Goal: Task Accomplishment & Management: Use online tool/utility

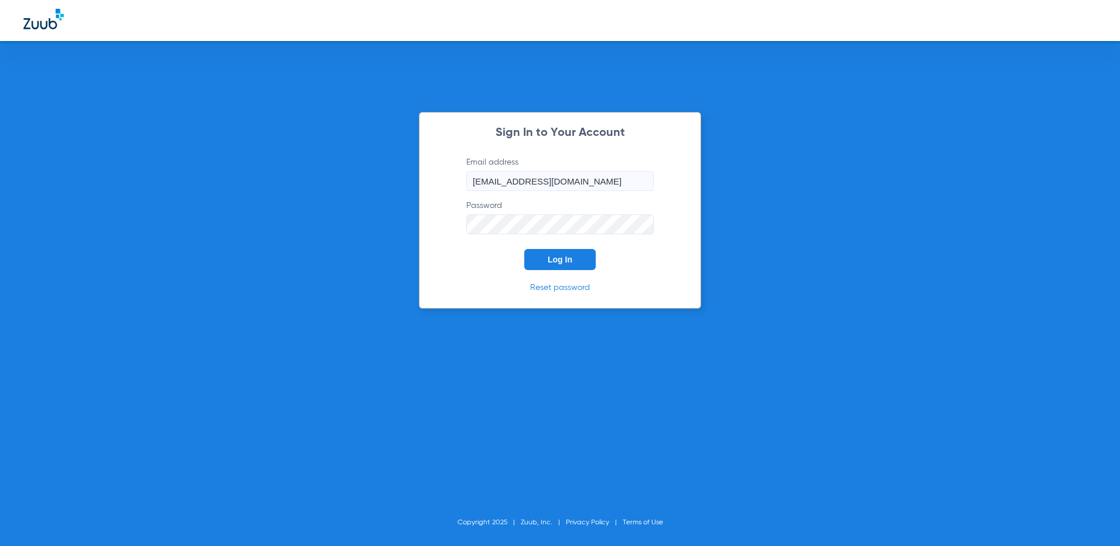
click at [548, 255] on span "Log In" at bounding box center [560, 259] width 25 height 9
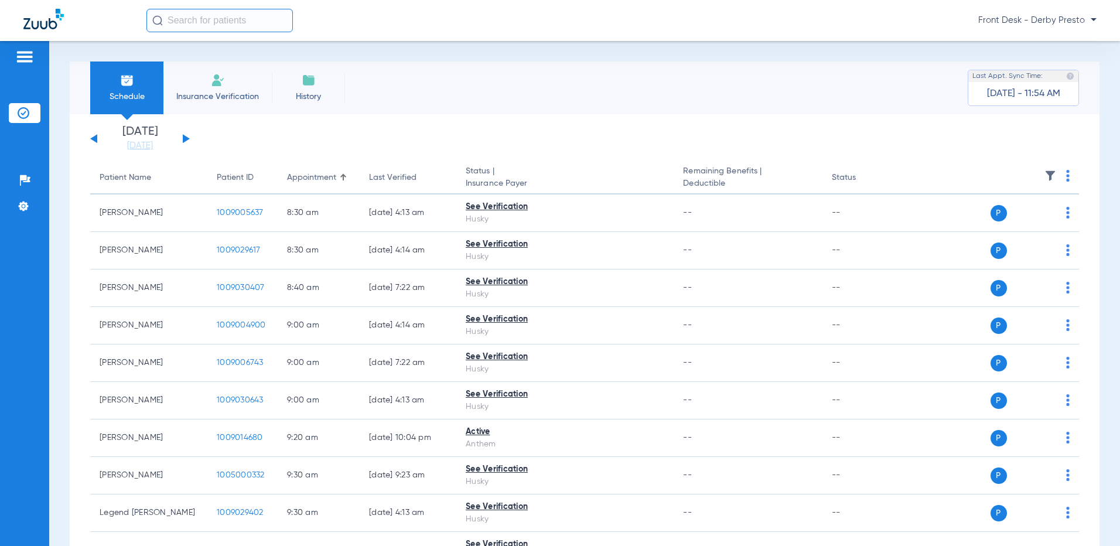
click at [186, 135] on div "[DATE] [DATE] [DATE] [DATE] [DATE] [DATE] [DATE] [DATE] [DATE] [DATE] [DATE] [D…" at bounding box center [140, 139] width 100 height 26
click at [185, 139] on button at bounding box center [186, 138] width 7 height 9
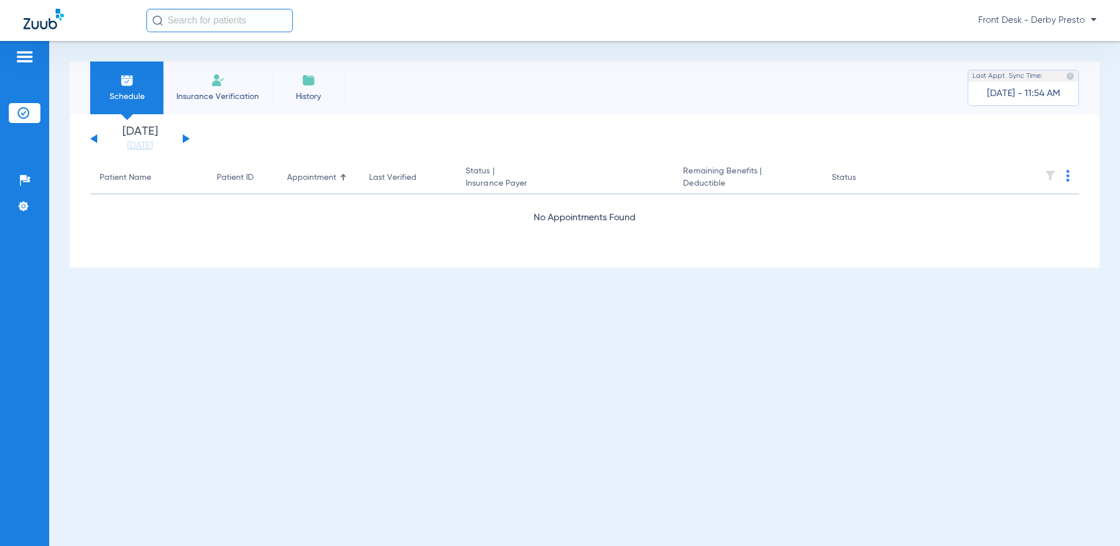
click at [185, 139] on button at bounding box center [186, 138] width 7 height 9
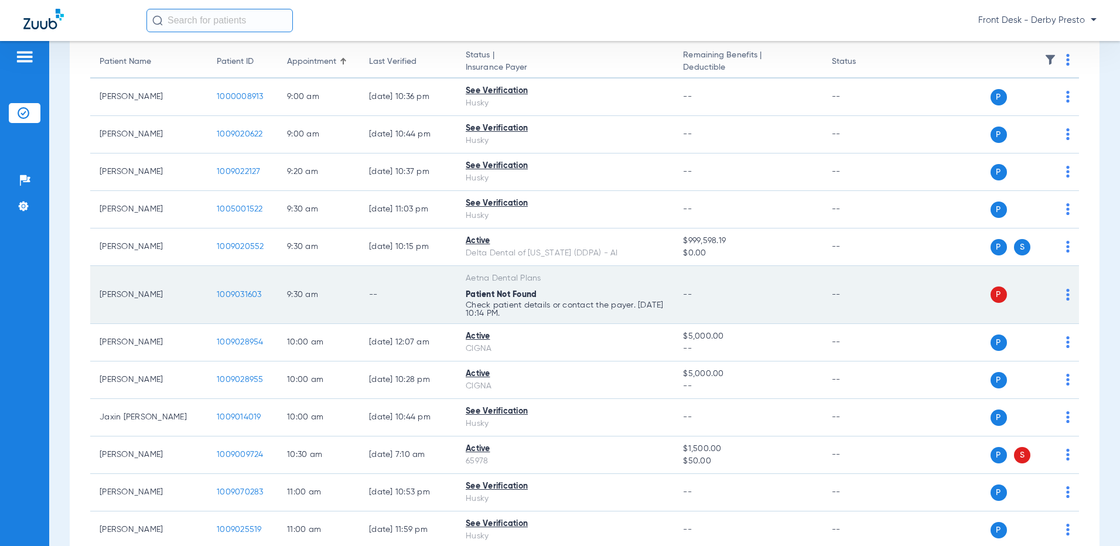
scroll to position [117, 0]
click at [1062, 294] on td "P S" at bounding box center [991, 294] width 178 height 58
click at [1055, 295] on div "P S" at bounding box center [986, 293] width 168 height 16
click at [1066, 296] on img at bounding box center [1068, 294] width 4 height 12
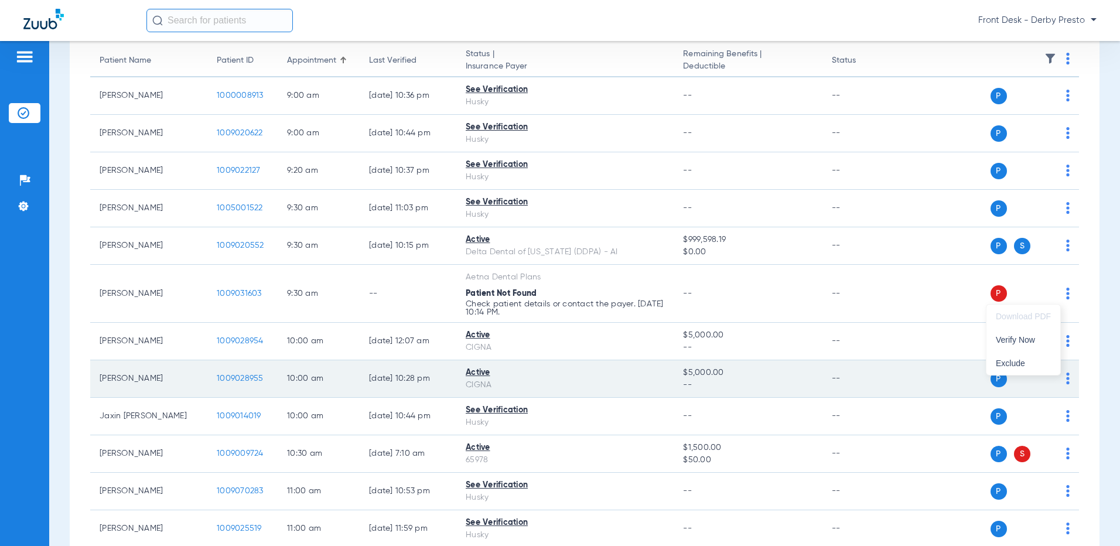
click at [1035, 342] on span "Verify Now" at bounding box center [1023, 340] width 55 height 8
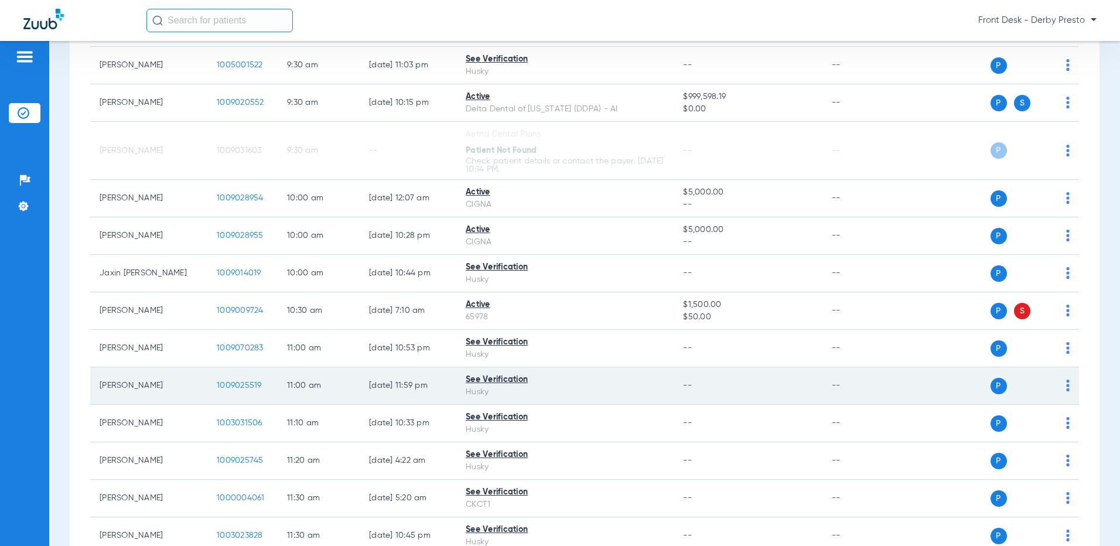
scroll to position [293, 0]
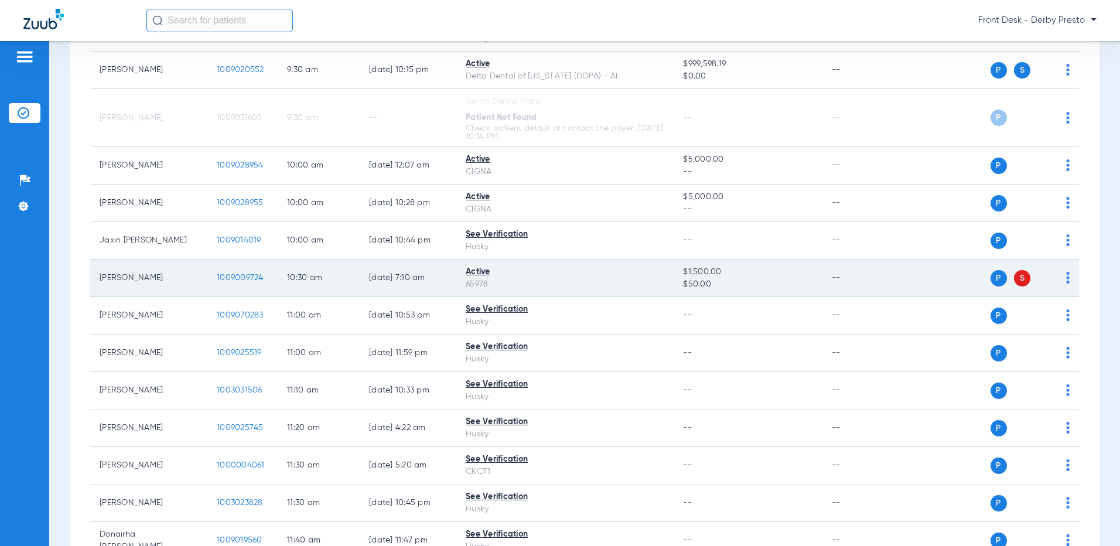
click at [1061, 277] on td "P S" at bounding box center [991, 278] width 178 height 37
click at [1066, 277] on img at bounding box center [1068, 278] width 4 height 12
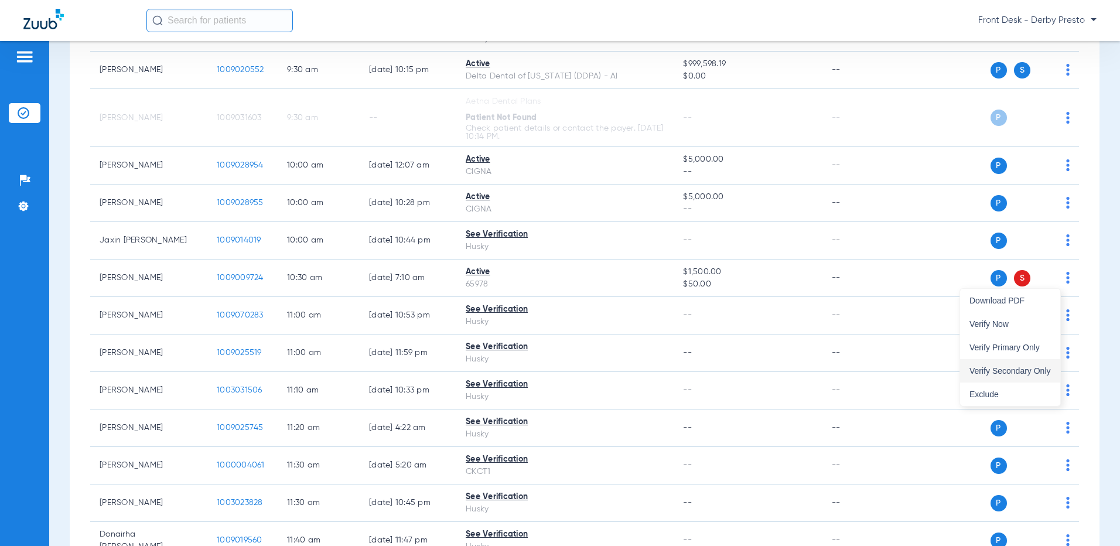
click at [1035, 375] on span "Verify Secondary Only" at bounding box center [1010, 371] width 81 height 8
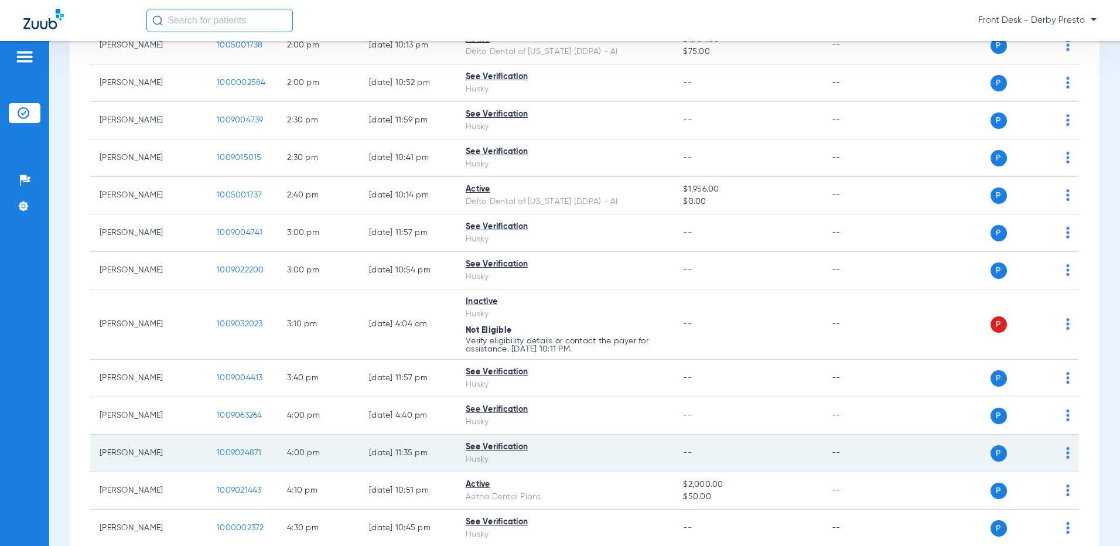
scroll to position [1127, 0]
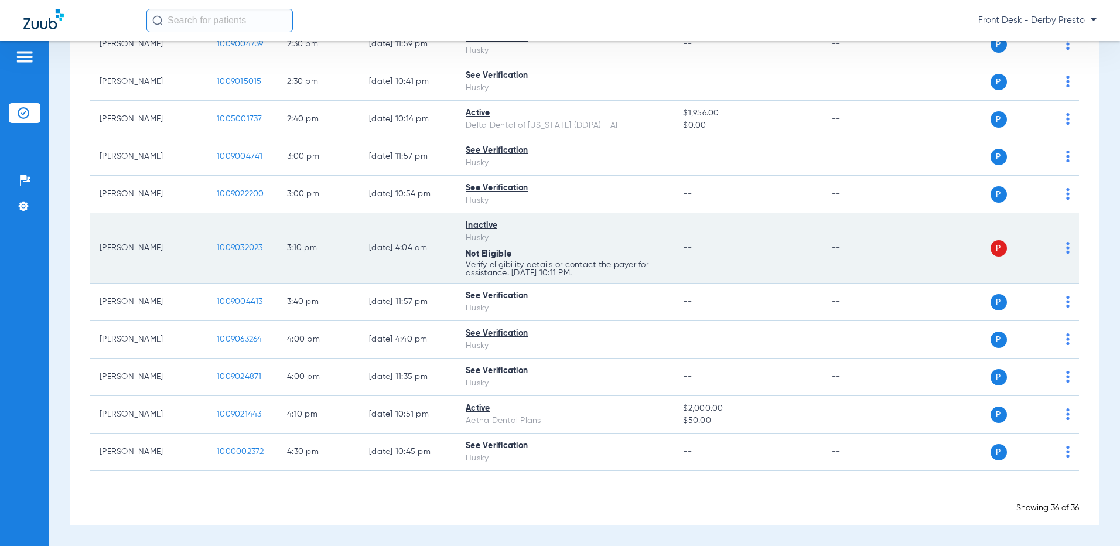
click at [1066, 248] on img at bounding box center [1068, 248] width 4 height 12
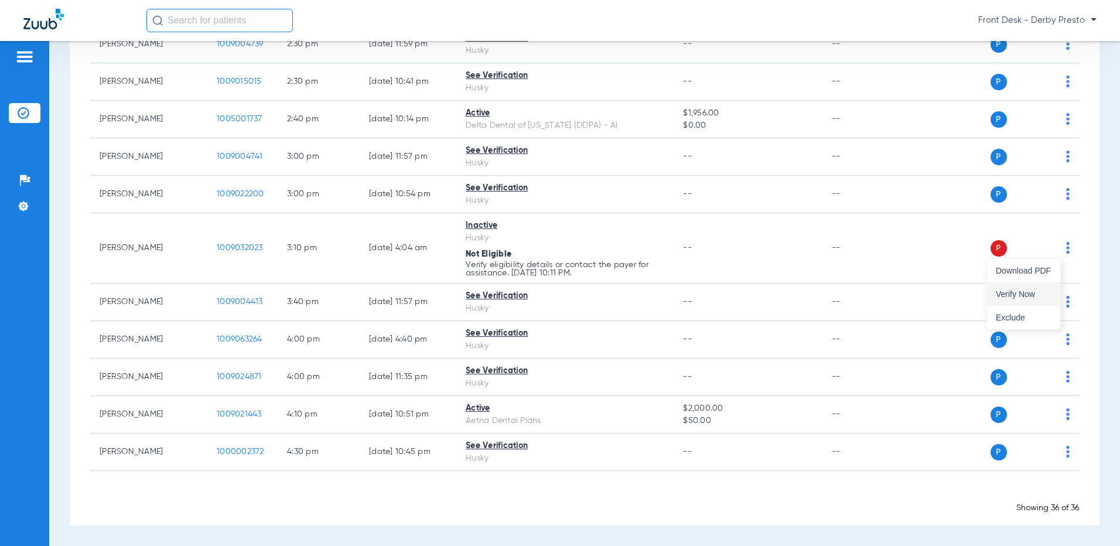
click at [1037, 294] on span "Verify Now" at bounding box center [1023, 294] width 55 height 8
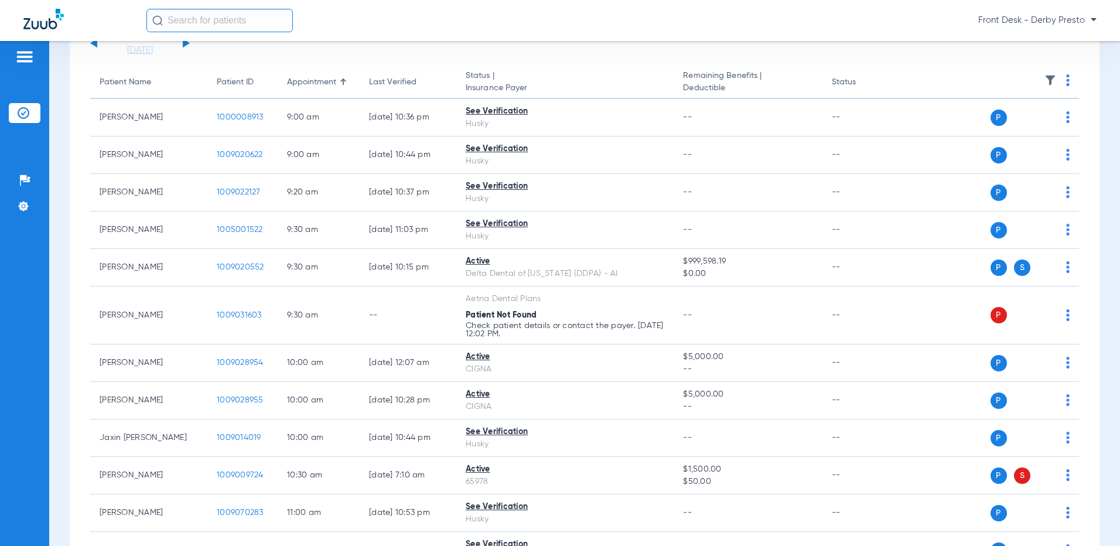
scroll to position [72, 0]
